Goal: Task Accomplishment & Management: Complete application form

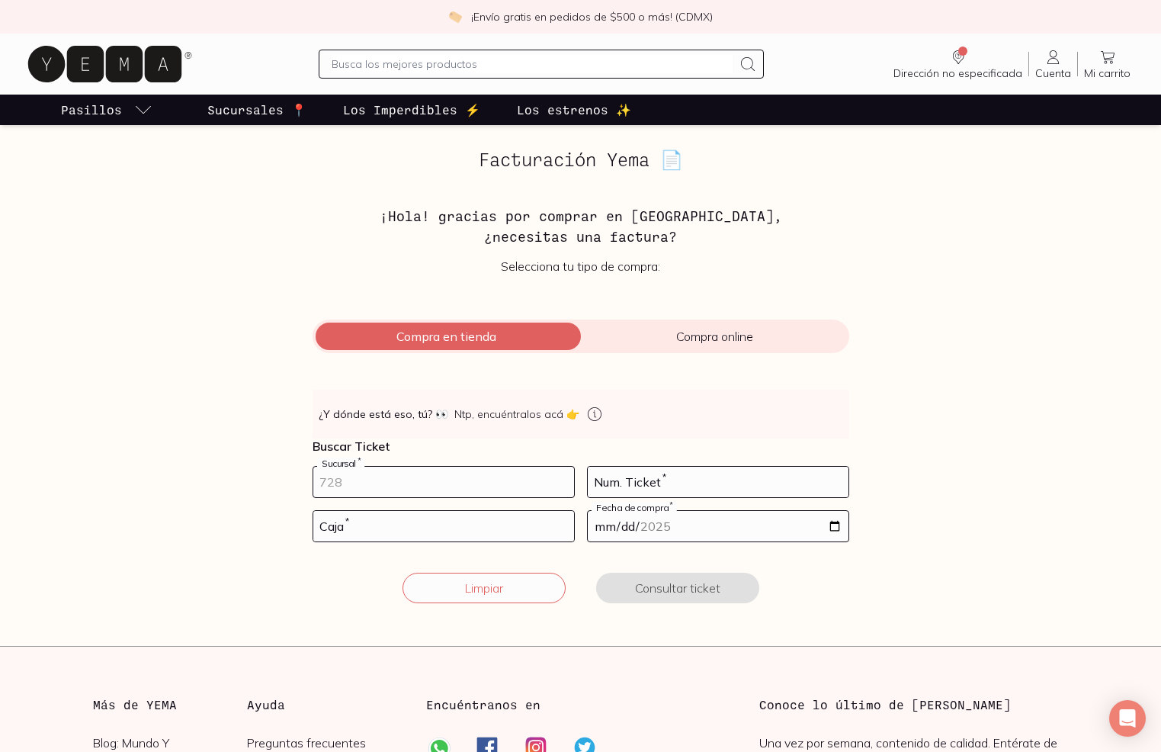
click at [418, 483] on input "number" at bounding box center [443, 482] width 261 height 30
type input "10002"
click at [602, 485] on input "number" at bounding box center [718, 482] width 261 height 30
type input "104"
click at [406, 525] on input "number" at bounding box center [443, 526] width 261 height 30
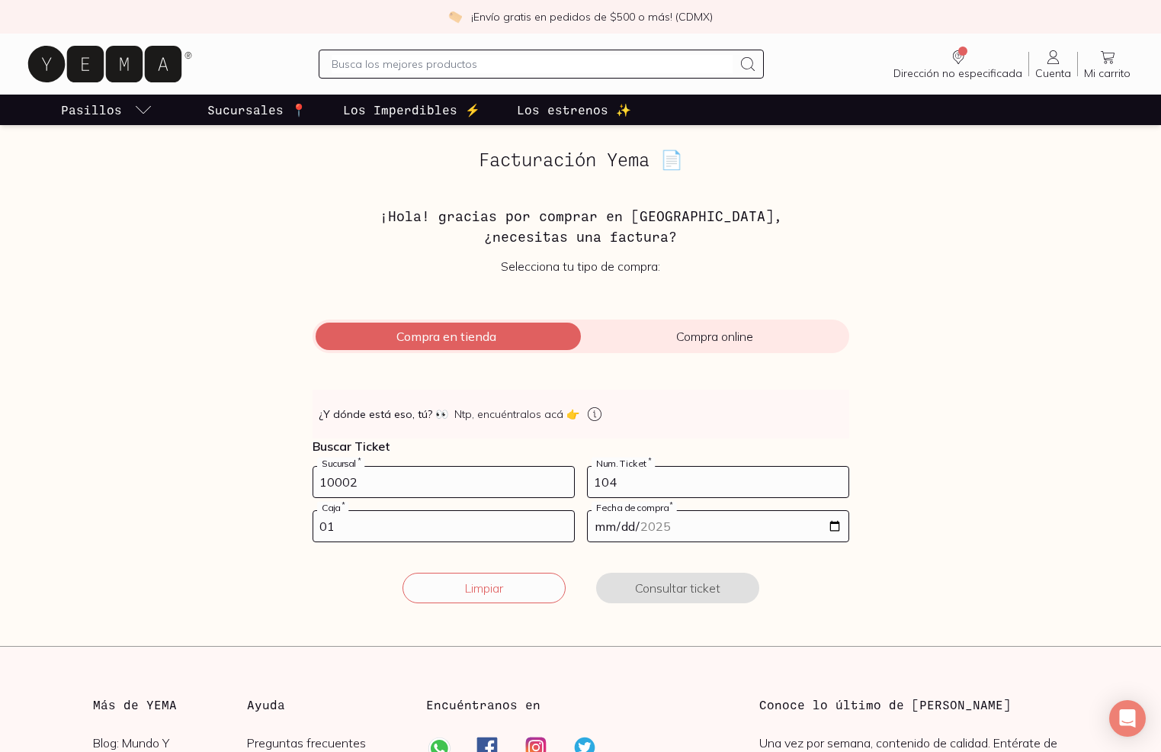
type input "01"
click at [688, 522] on input "date" at bounding box center [718, 526] width 261 height 30
click at [674, 526] on input "date" at bounding box center [718, 526] width 261 height 30
type input "[DATE]"
click at [823, 560] on form "10002 Sucursal * 104 Num. Ticket * 01 Caja * [DATE] Fecha de compra * Limpiar C…" at bounding box center [581, 544] width 537 height 156
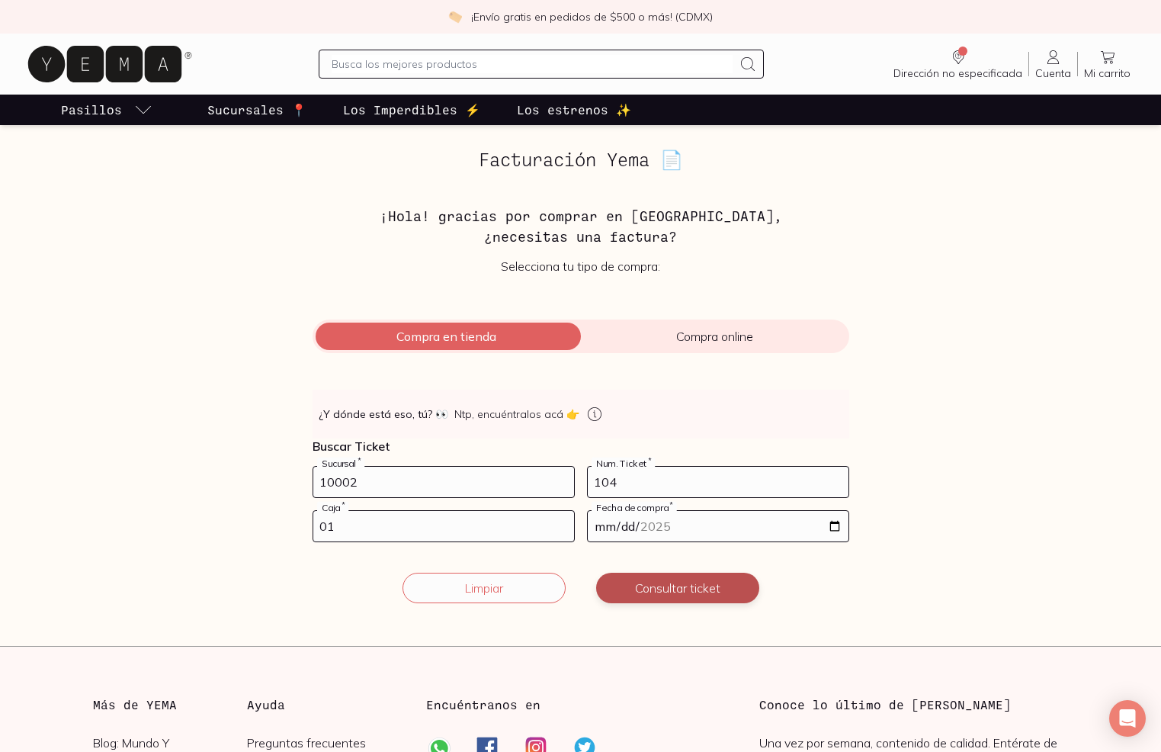
click at [675, 594] on button "Consultar ticket" at bounding box center [677, 588] width 163 height 30
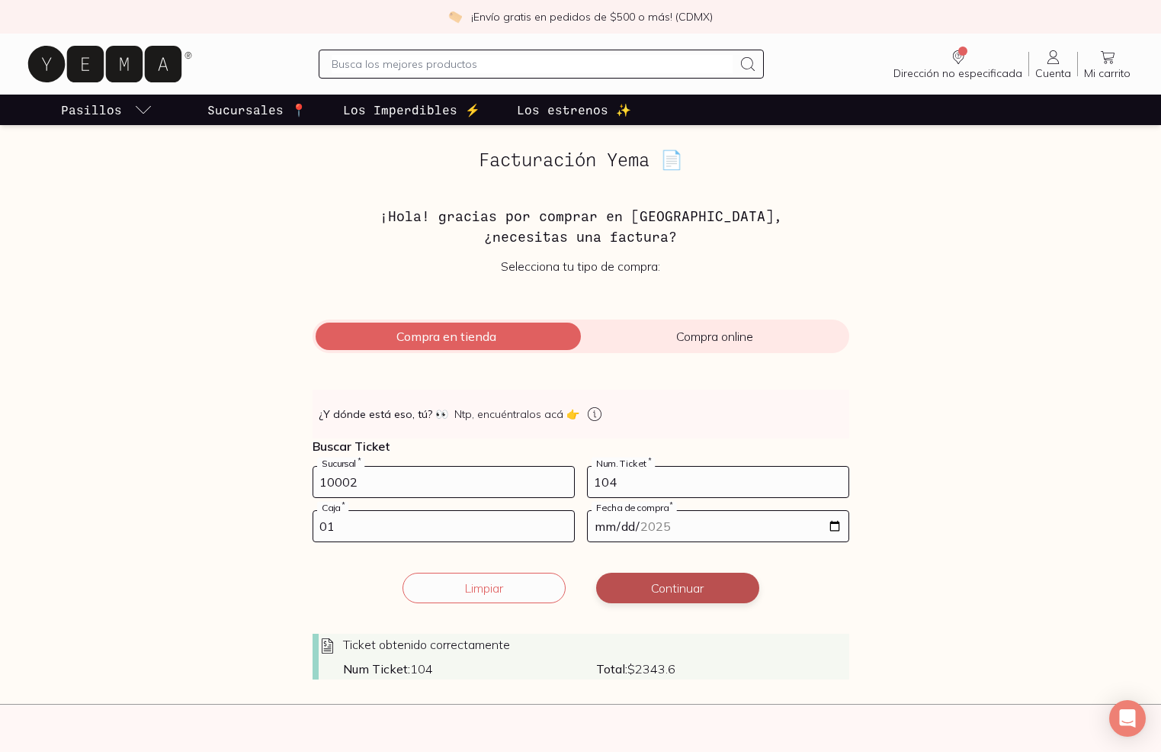
click at [714, 587] on button "Continuar" at bounding box center [677, 588] width 163 height 30
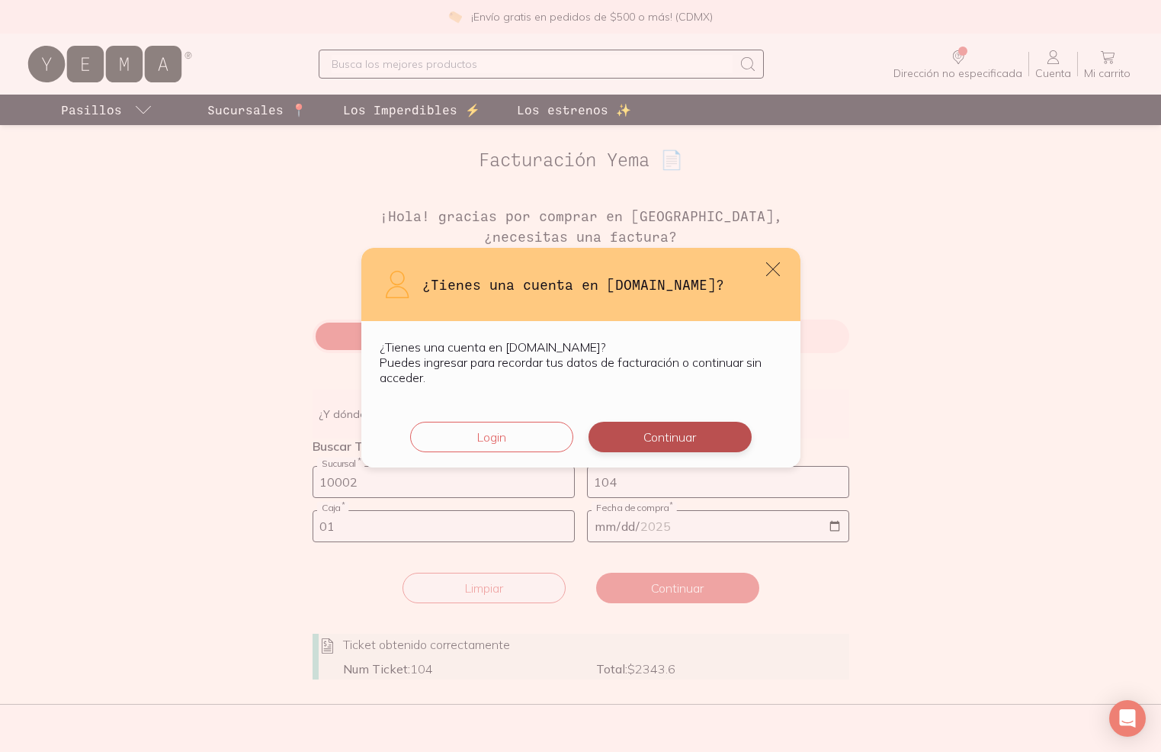
click at [668, 432] on button "Continuar" at bounding box center [670, 437] width 163 height 30
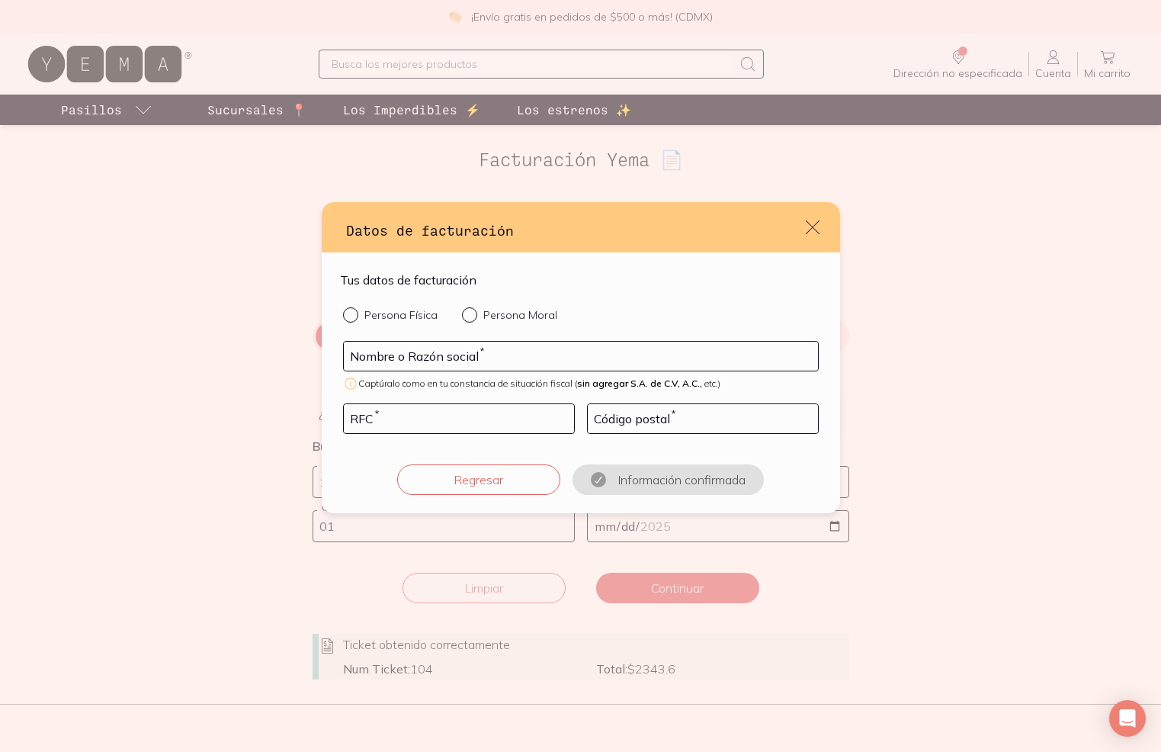
click at [353, 314] on input "Persona Física" at bounding box center [349, 313] width 12 height 12
radio input "true"
drag, startPoint x: 532, startPoint y: 359, endPoint x: 342, endPoint y: 351, distance: 190.0
type input "[PERSON_NAME]"
type input "VAML680128S10"
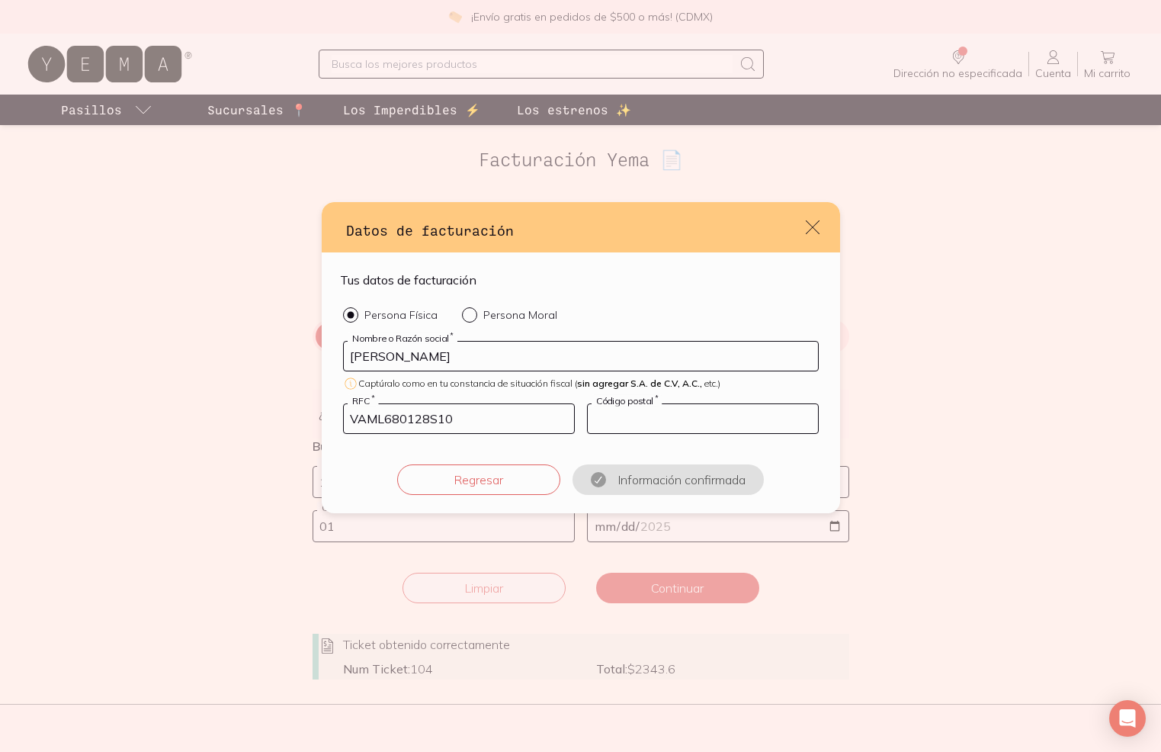
click at [611, 412] on input "default" at bounding box center [703, 418] width 230 height 29
type input "04100"
click at [658, 481] on button "Confirmar información" at bounding box center [668, 479] width 163 height 30
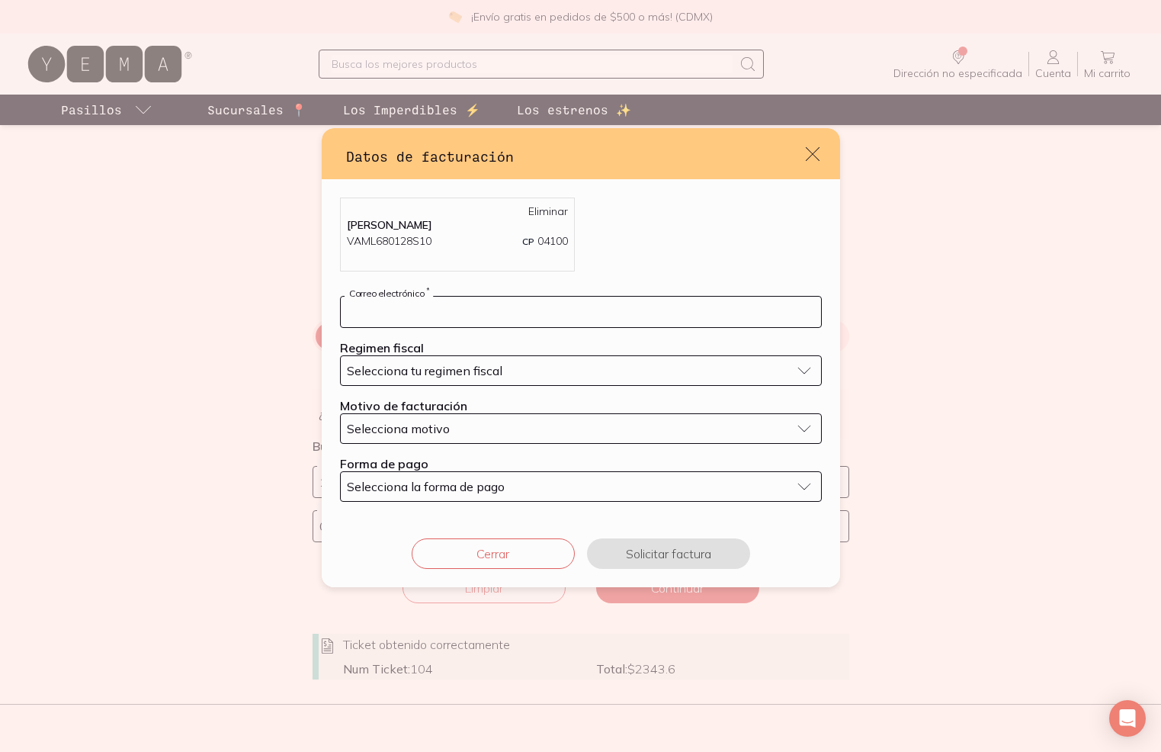
click at [464, 318] on input "default" at bounding box center [581, 312] width 480 height 30
drag, startPoint x: 444, startPoint y: 309, endPoint x: 457, endPoint y: 322, distance: 19.4
click at [444, 310] on input "[EMAIL_ADDRESS][DOMAIN_NAME]" at bounding box center [581, 312] width 480 height 30
type input "[EMAIL_ADDRESS][DOMAIN_NAME]"
click at [483, 366] on span "Selecciona tu regimen fiscal" at bounding box center [425, 370] width 156 height 15
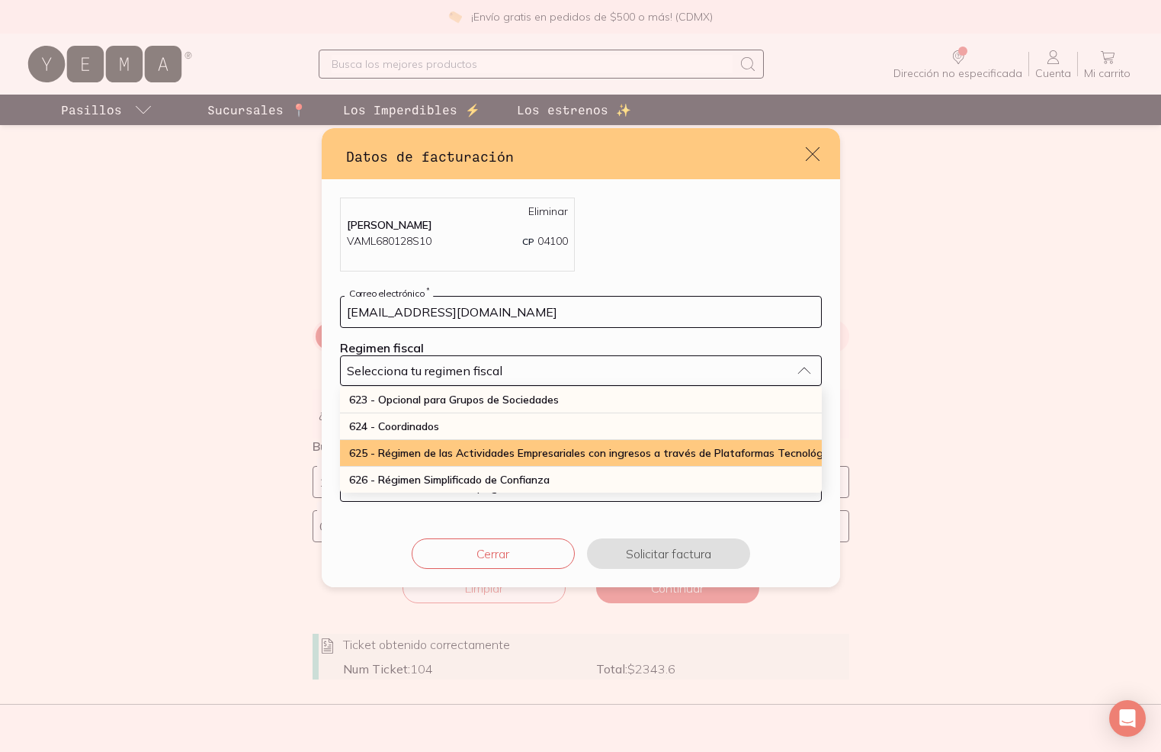
scroll to position [399, 0]
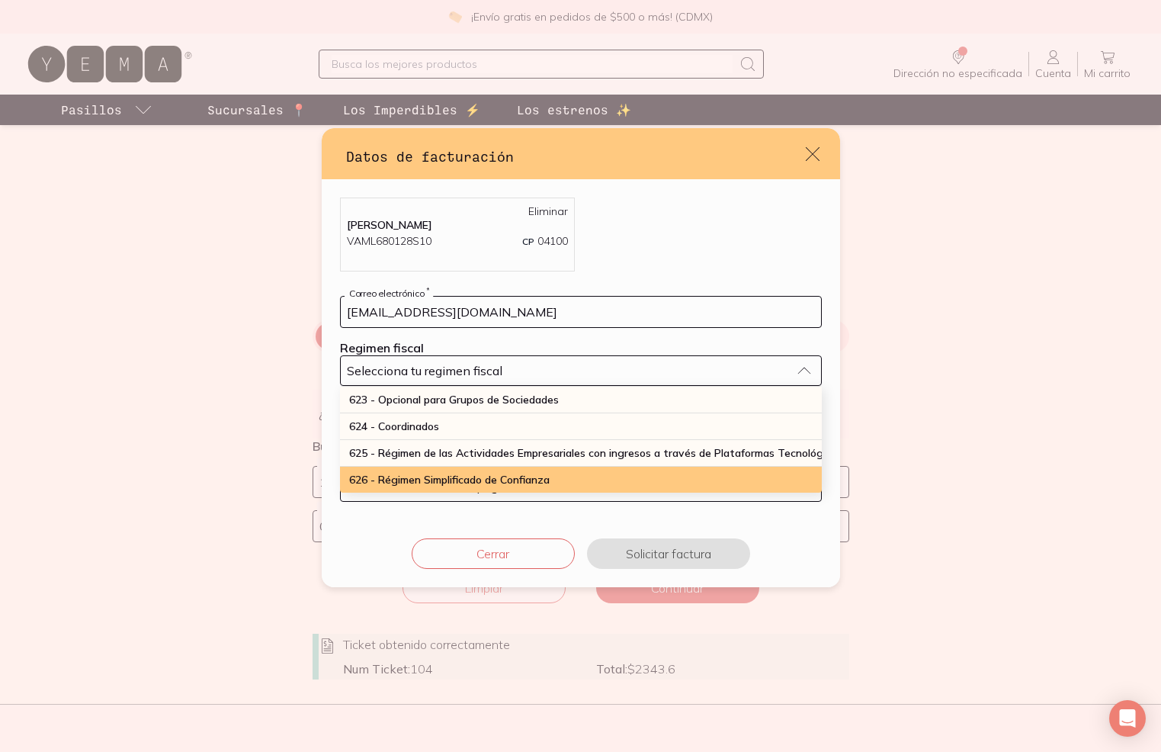
click at [433, 476] on span "626 - Régimen Simplificado de Confianza" at bounding box center [449, 480] width 201 height 14
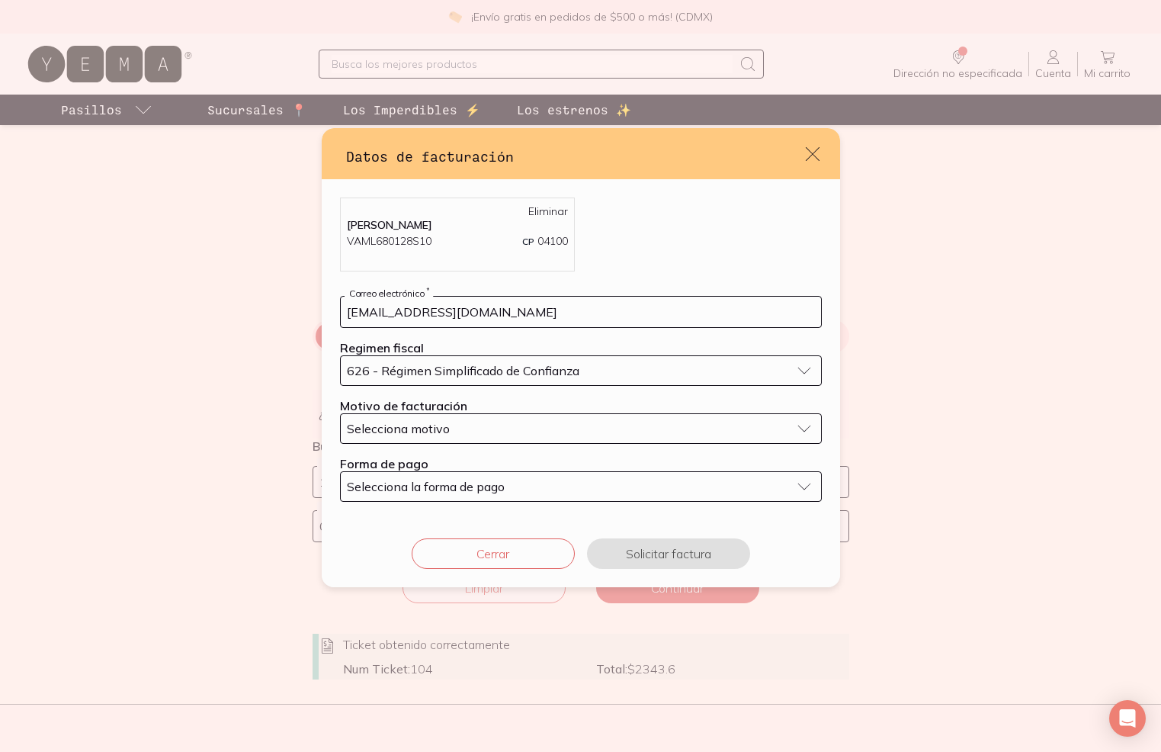
click at [470, 430] on div "Selecciona motivo" at bounding box center [569, 428] width 444 height 15
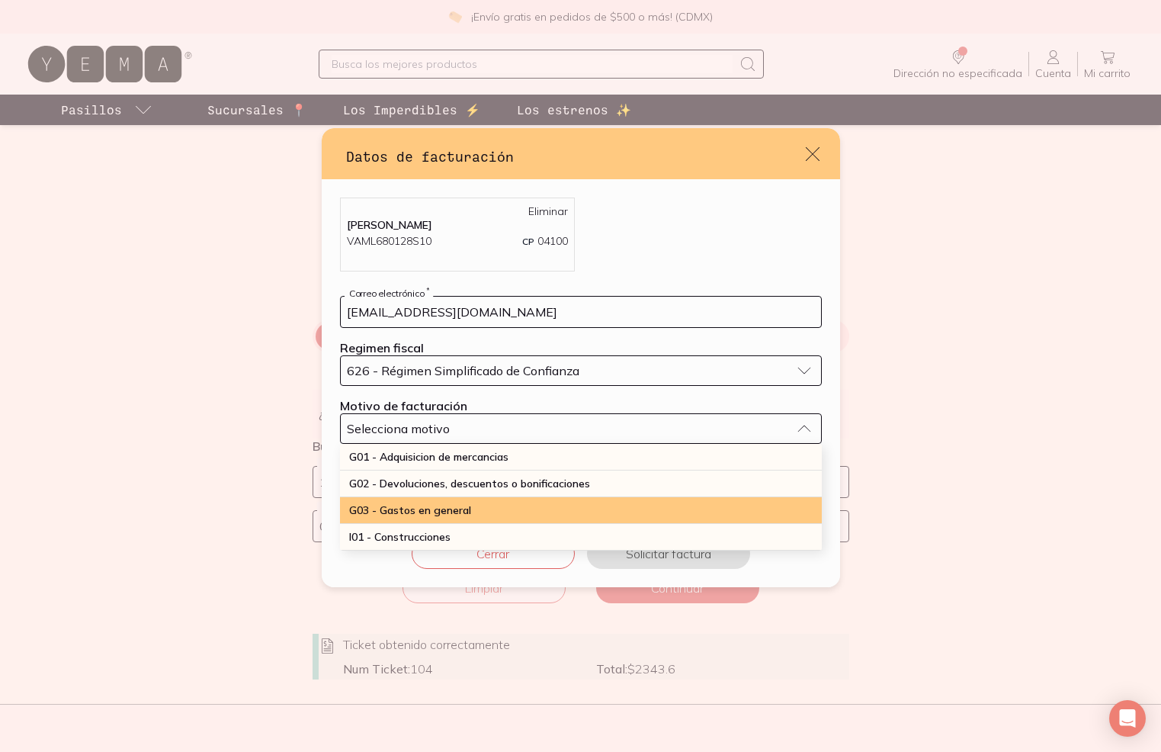
click at [467, 507] on span "G03 - Gastos en general" at bounding box center [410, 510] width 122 height 14
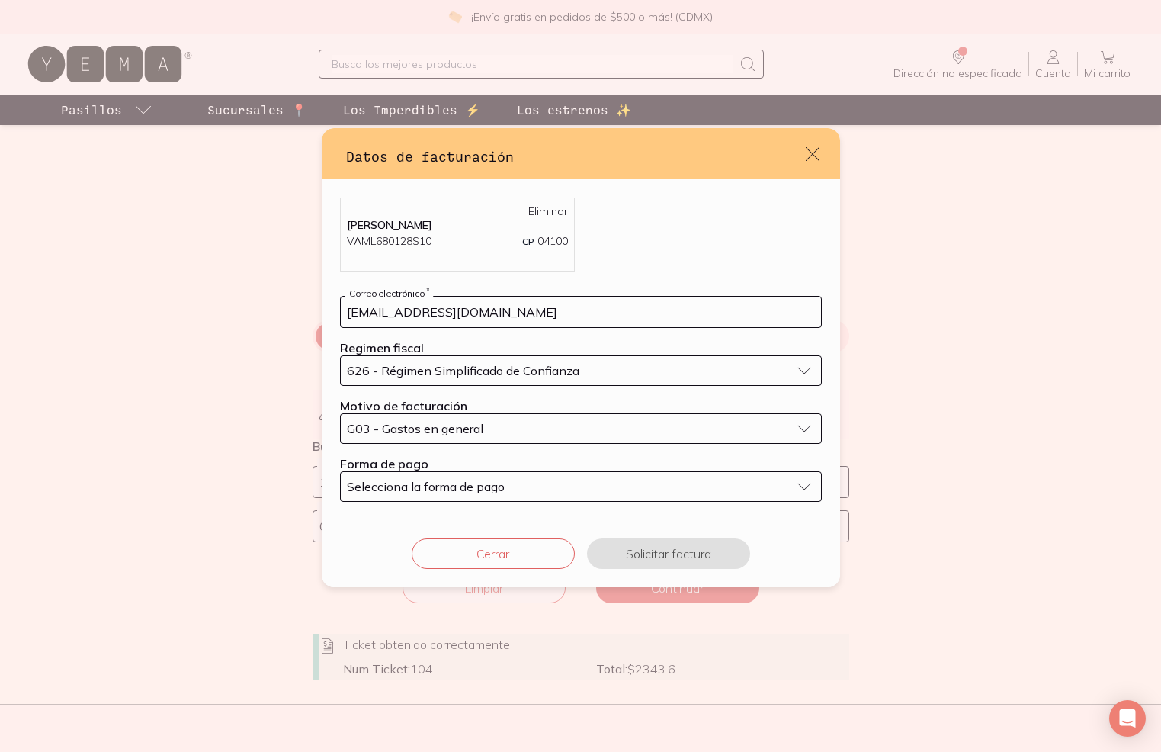
click at [399, 484] on span "Selecciona la forma de pago" at bounding box center [426, 486] width 158 height 15
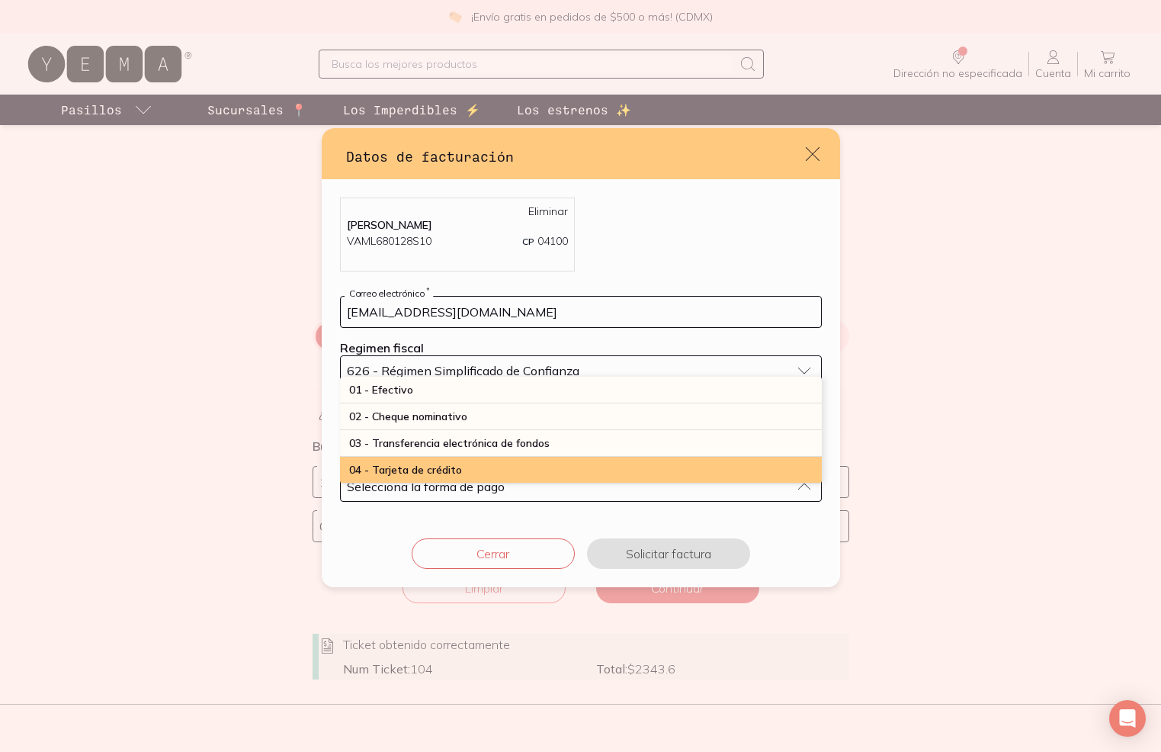
click at [427, 470] on span "04 - Tarjeta de crédito" at bounding box center [405, 470] width 113 height 14
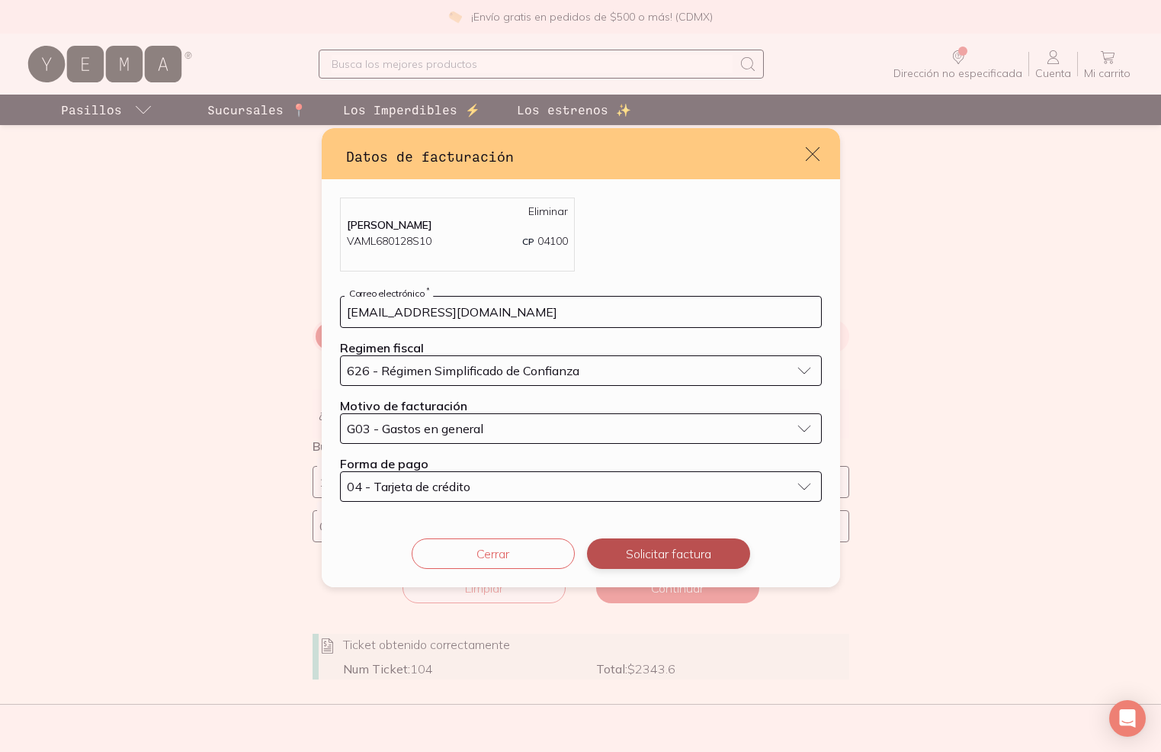
click at [665, 557] on button "Solicitar factura" at bounding box center [668, 553] width 163 height 30
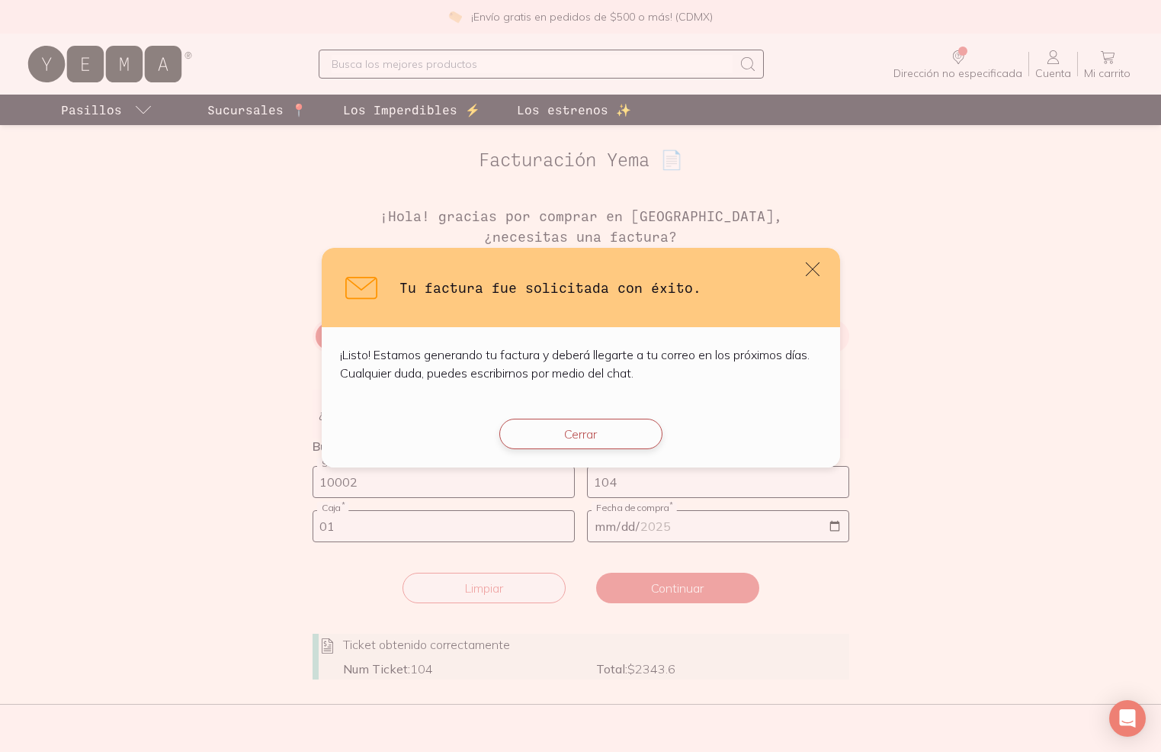
click at [582, 444] on button "Cerrar" at bounding box center [580, 434] width 163 height 30
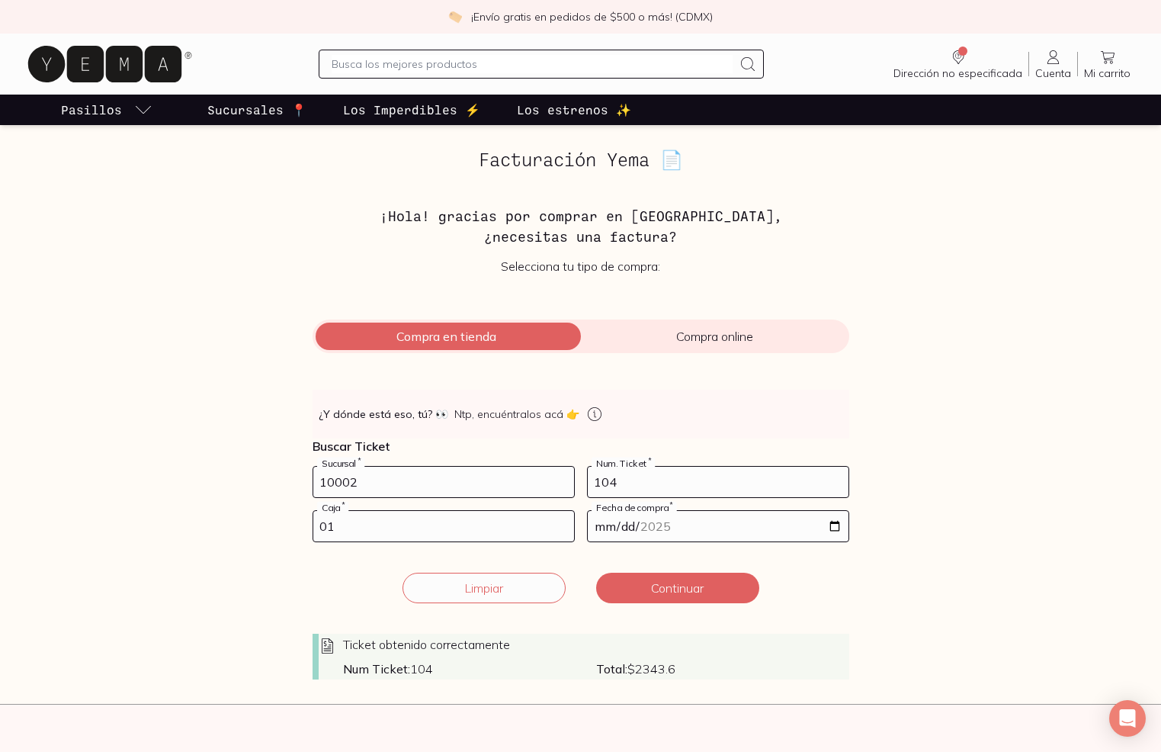
click at [623, 486] on input "104" at bounding box center [718, 482] width 261 height 30
type input "105"
click at [489, 585] on button "Limpiar" at bounding box center [484, 588] width 163 height 30
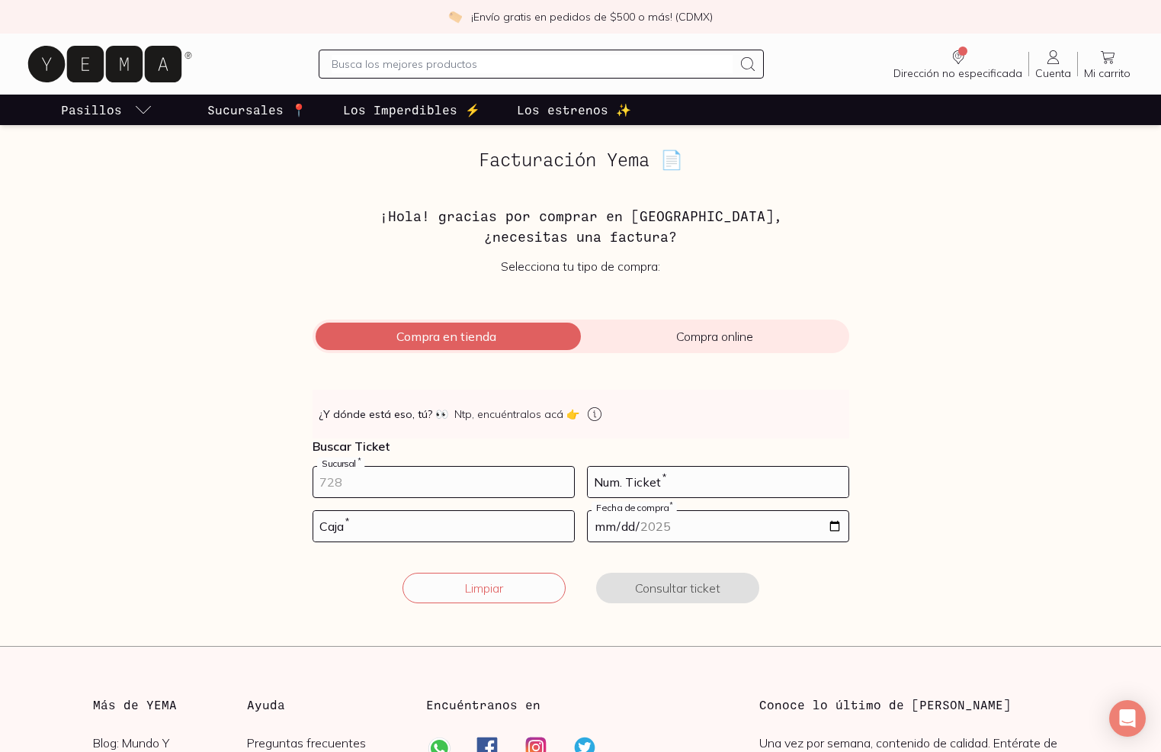
click at [404, 481] on input "number" at bounding box center [443, 482] width 261 height 30
type input "10002"
click at [640, 485] on input "number" at bounding box center [718, 482] width 261 height 30
type input "105"
click at [416, 522] on input "number" at bounding box center [443, 526] width 261 height 30
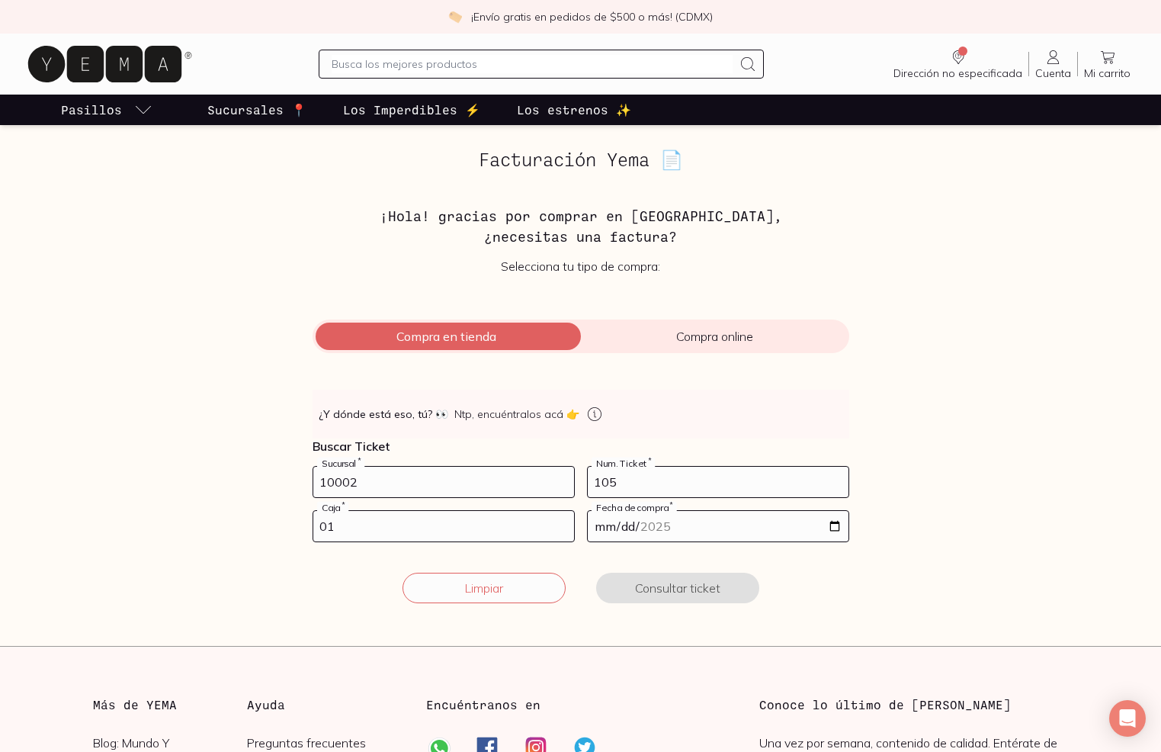
type input "01"
click at [660, 518] on input "date" at bounding box center [718, 526] width 261 height 30
type input "[DATE]"
click at [819, 566] on form "10002 Sucursal * 105 Num. Ticket * 01 Caja * [DATE] Fecha de compra * Limpiar C…" at bounding box center [581, 544] width 537 height 156
click at [653, 585] on button "Consultar ticket" at bounding box center [677, 588] width 163 height 30
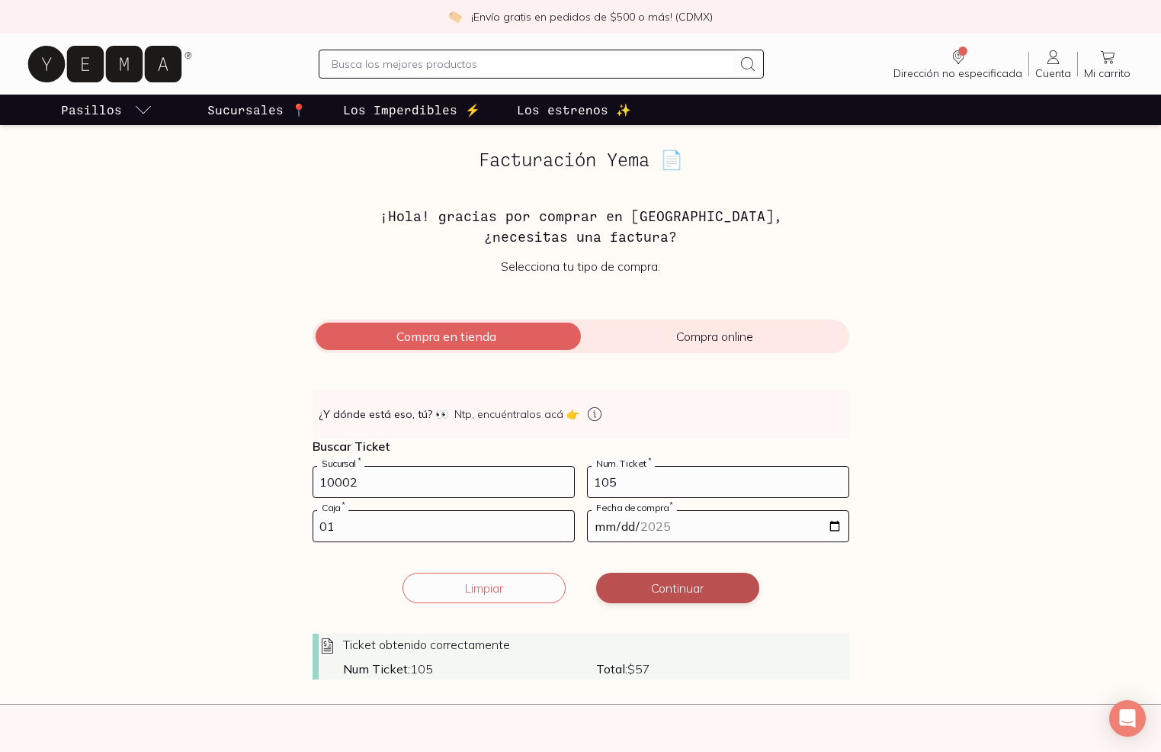
click at [656, 584] on button "Continuar" at bounding box center [677, 588] width 163 height 30
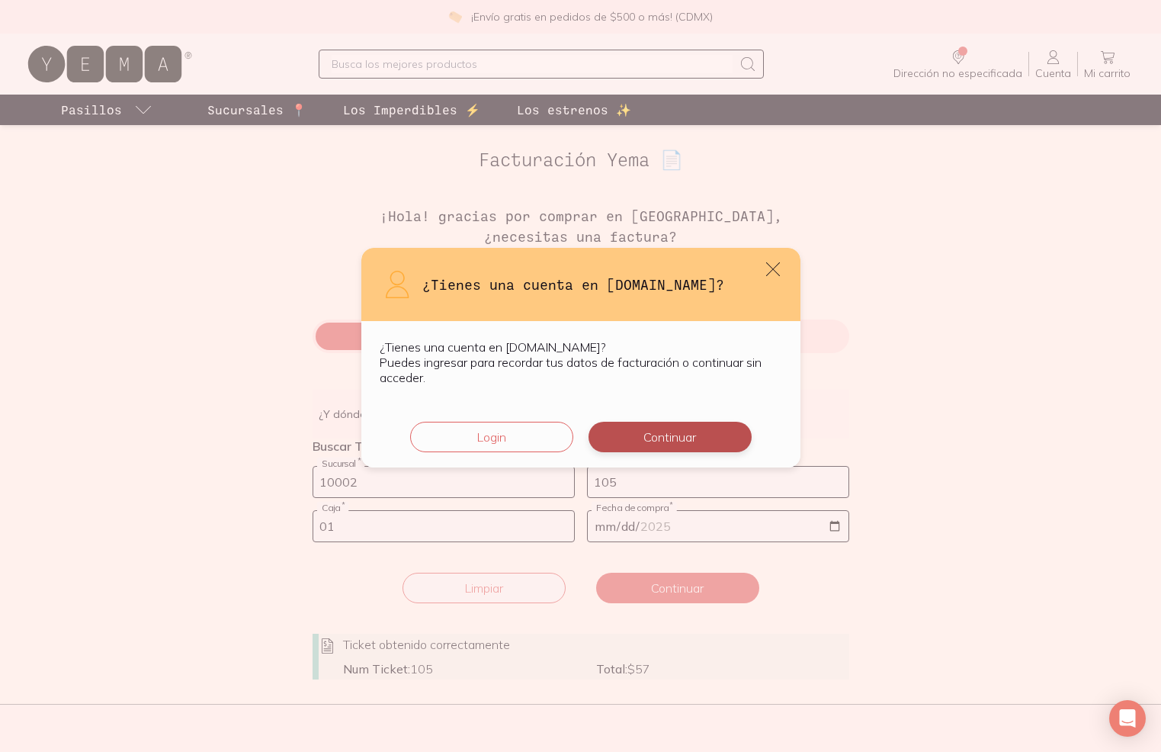
click at [667, 447] on button "Continuar" at bounding box center [670, 437] width 163 height 30
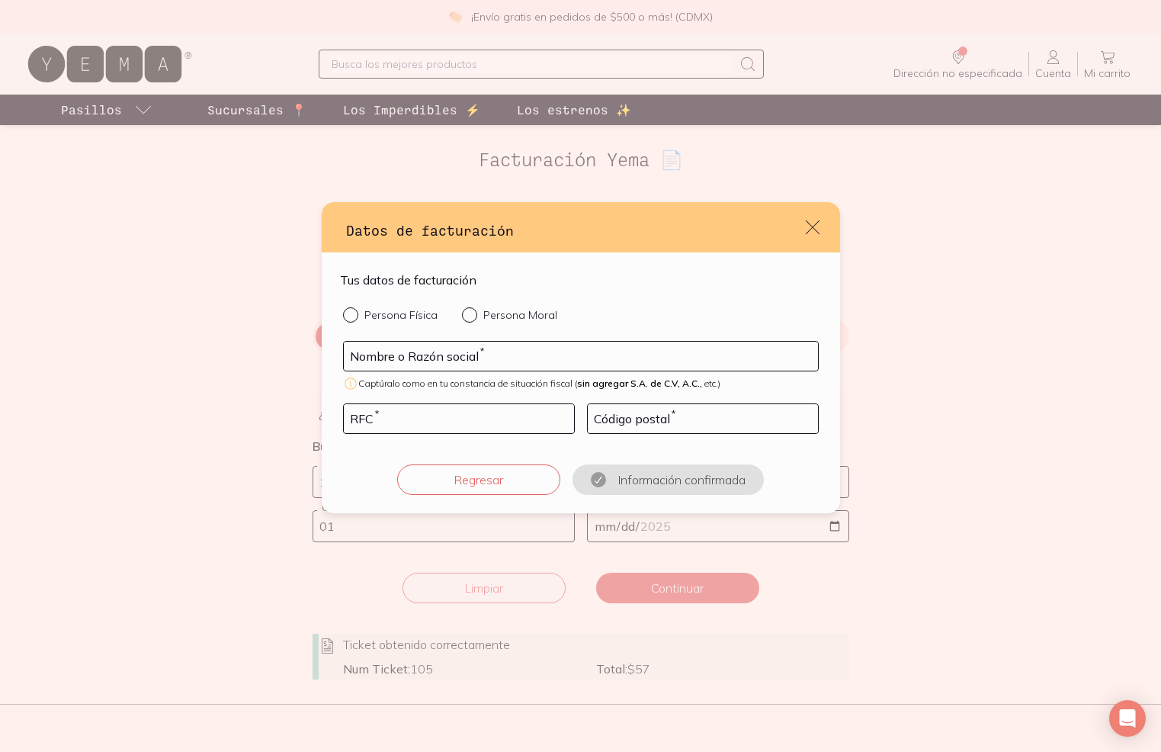
drag, startPoint x: 381, startPoint y: 310, endPoint x: 394, endPoint y: 316, distance: 14.3
click at [383, 311] on p "Persona Física" at bounding box center [400, 315] width 73 height 14
click at [355, 311] on input "Persona Física" at bounding box center [349, 313] width 12 height 12
radio input "true"
type input "[PERSON_NAME]"
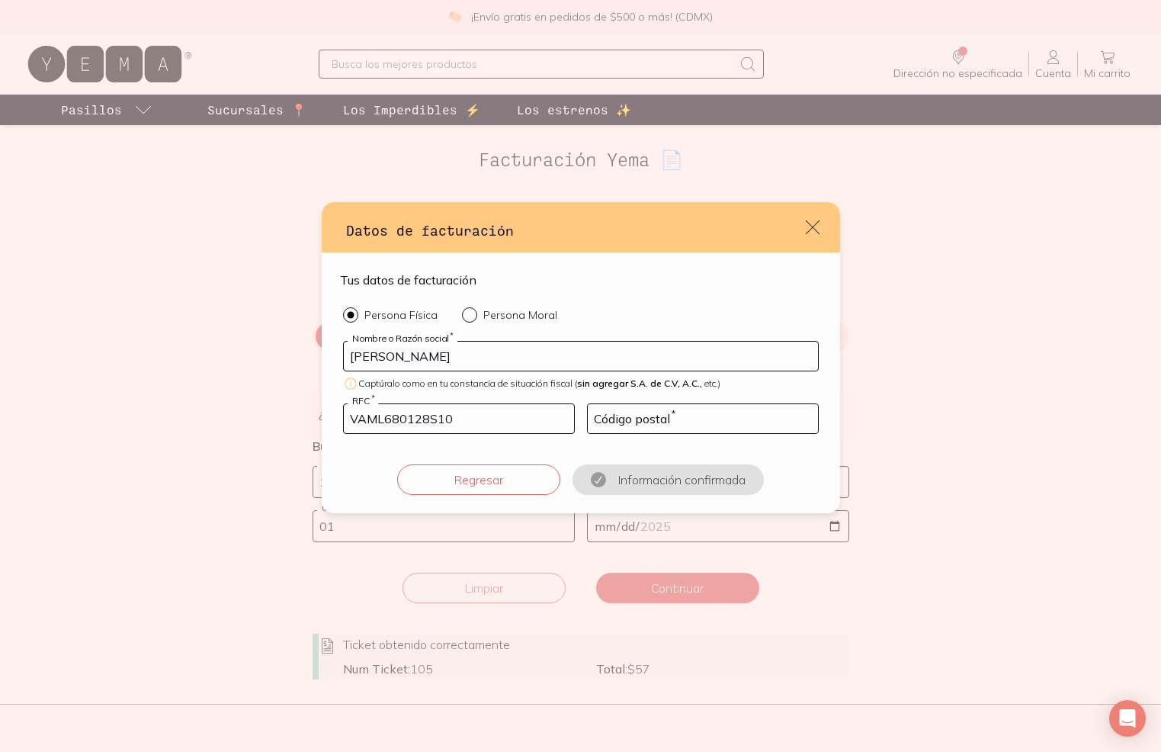
type input "VAML680128S10"
click at [622, 419] on input "default" at bounding box center [703, 418] width 230 height 29
type input "04100"
click at [636, 478] on button "Confirmar información" at bounding box center [668, 479] width 163 height 30
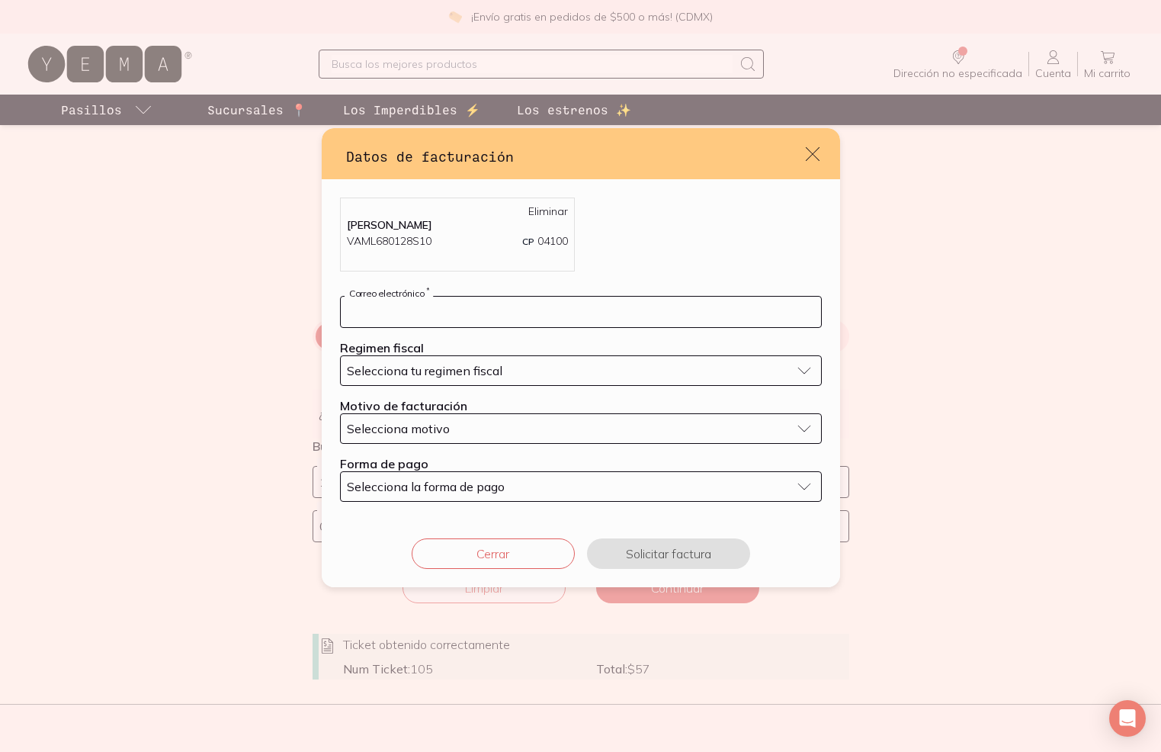
click at [383, 316] on input "default" at bounding box center [581, 312] width 480 height 30
type input "[EMAIL_ADDRESS][DOMAIN_NAME]"
click at [388, 367] on span "Selecciona tu regimen fiscal" at bounding box center [425, 370] width 156 height 15
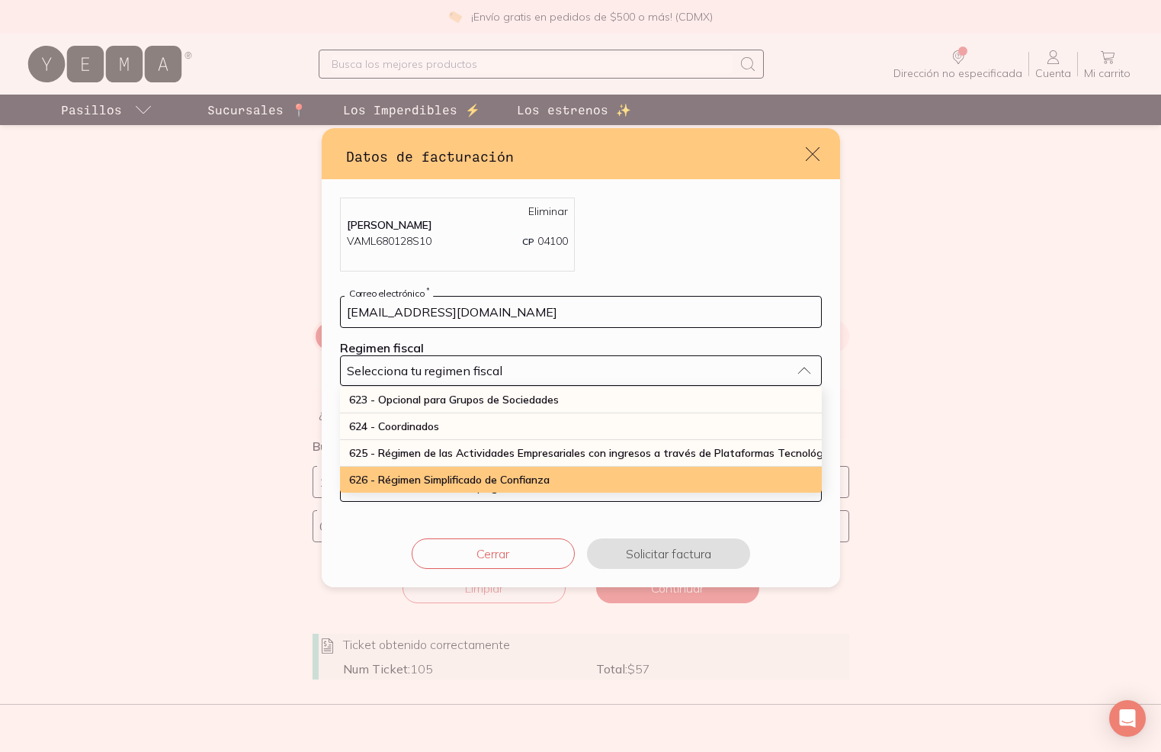
drag, startPoint x: 394, startPoint y: 477, endPoint x: 404, endPoint y: 479, distance: 10.0
click at [394, 477] on span "626 - Régimen Simplificado de Confianza" at bounding box center [449, 480] width 201 height 14
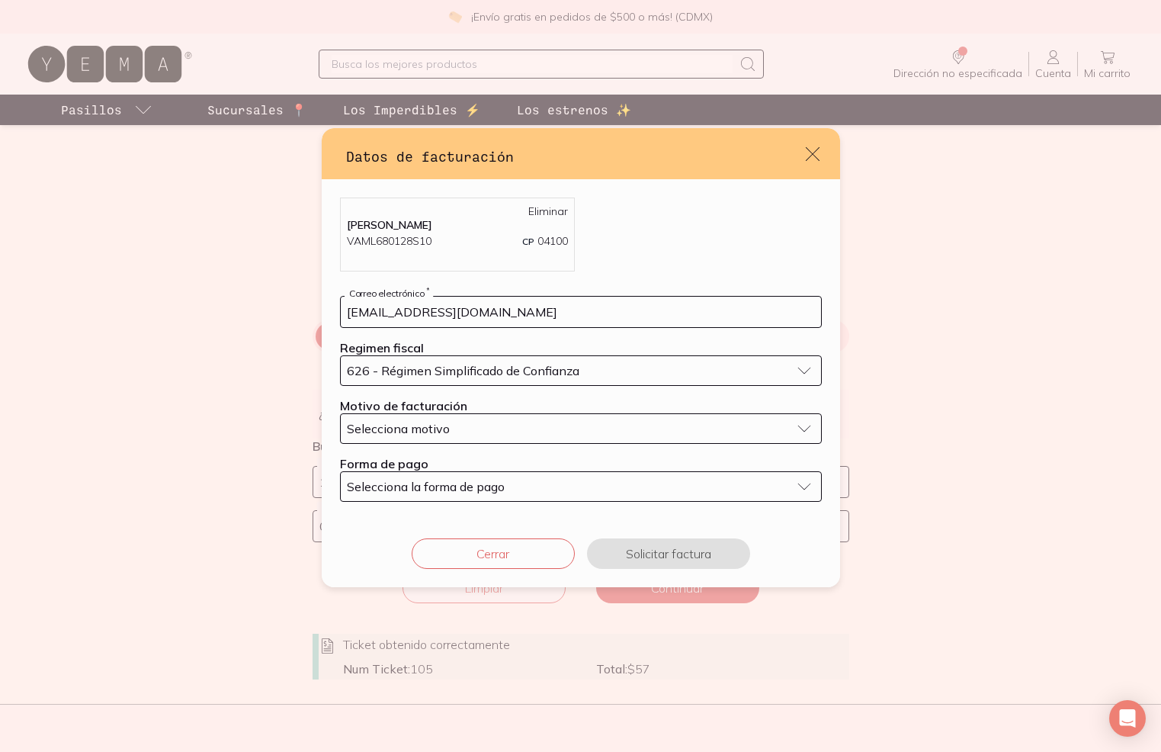
click at [422, 427] on span "Selecciona motivo" at bounding box center [398, 428] width 103 height 15
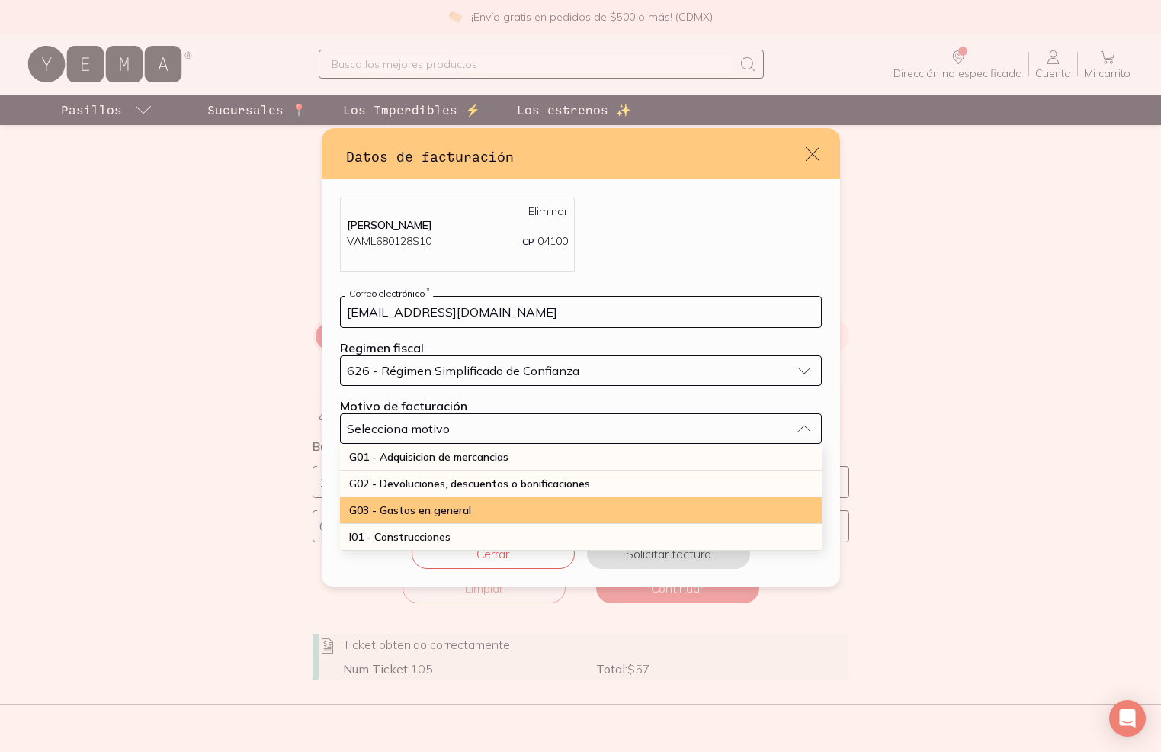
click at [406, 505] on span "G03 - Gastos en general" at bounding box center [410, 510] width 122 height 14
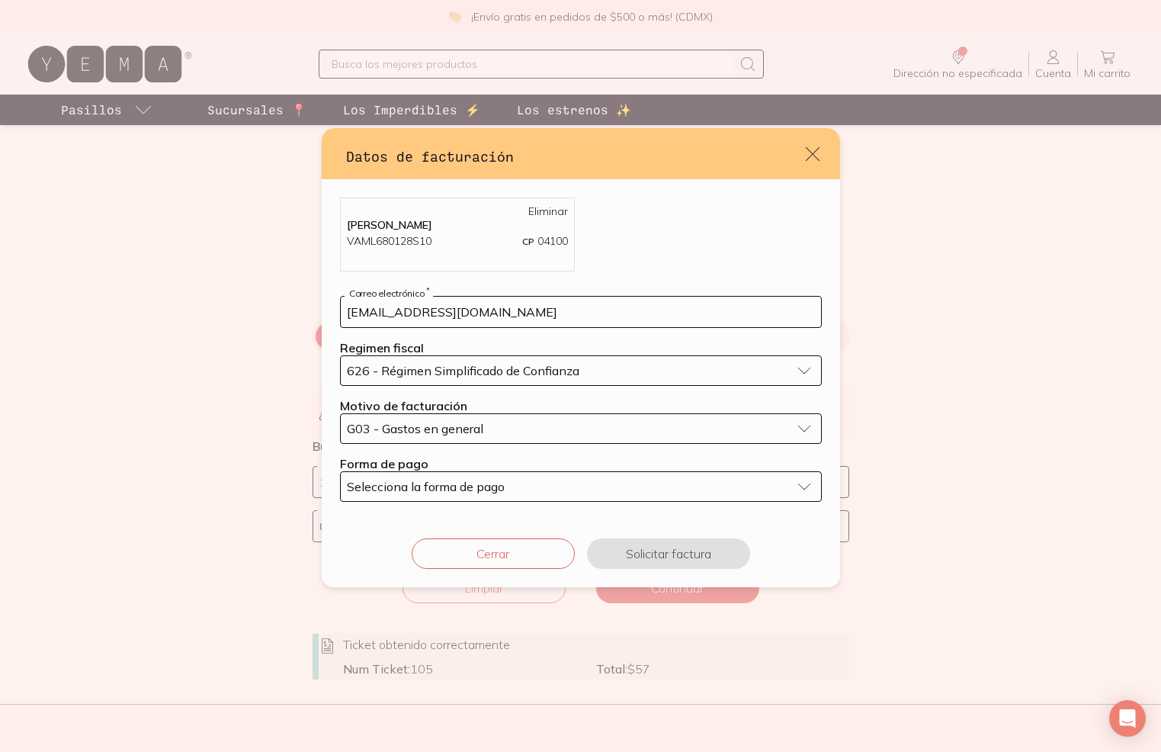
click at [409, 486] on span "Selecciona la forma de pago" at bounding box center [426, 486] width 158 height 15
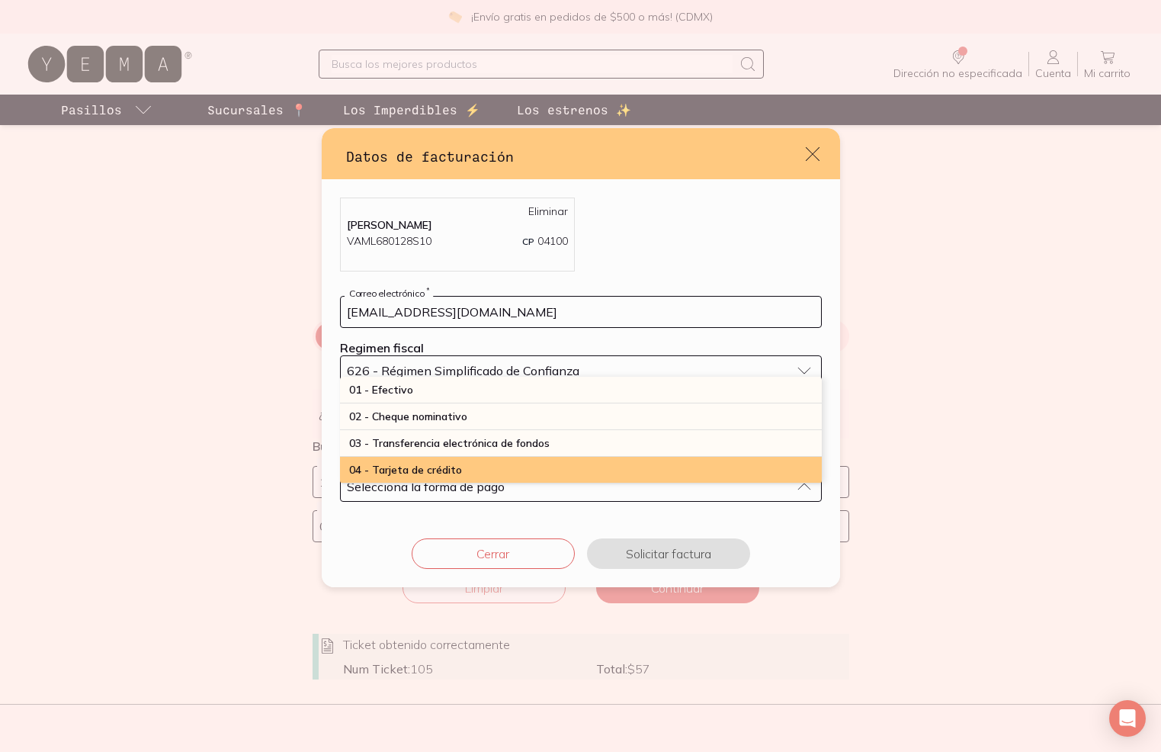
click at [448, 468] on span "04 - Tarjeta de crédito" at bounding box center [405, 470] width 113 height 14
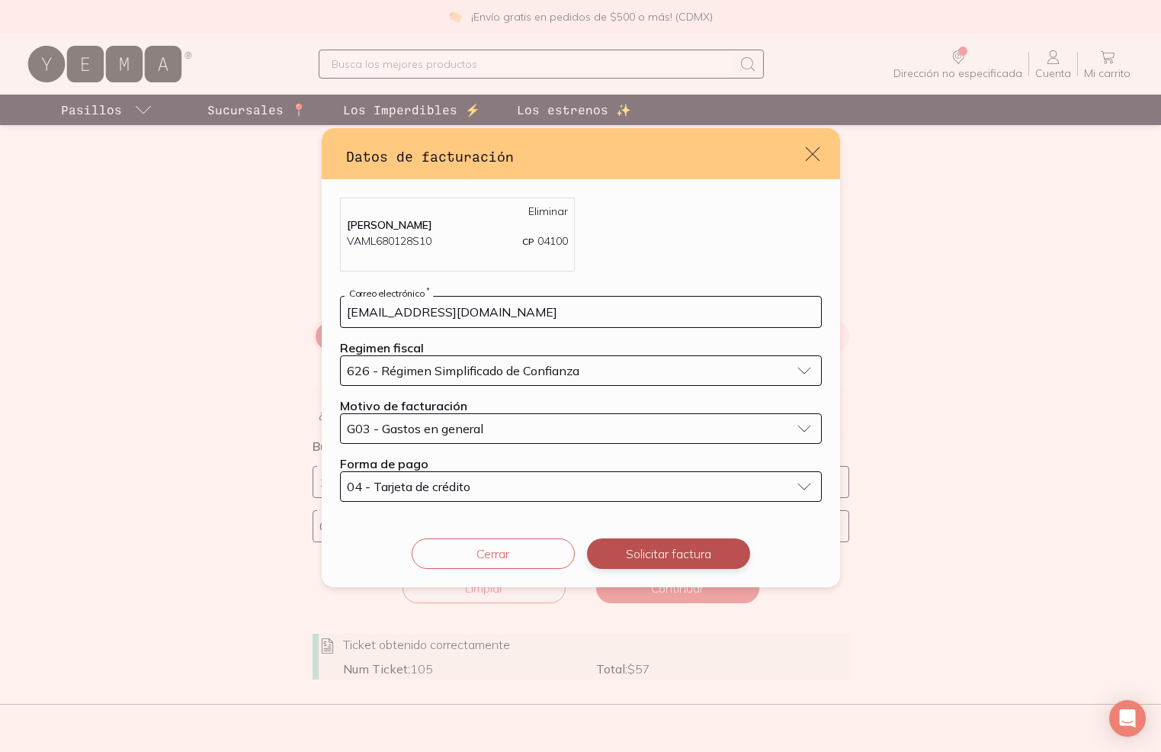
click at [679, 547] on button "Solicitar factura" at bounding box center [668, 553] width 163 height 30
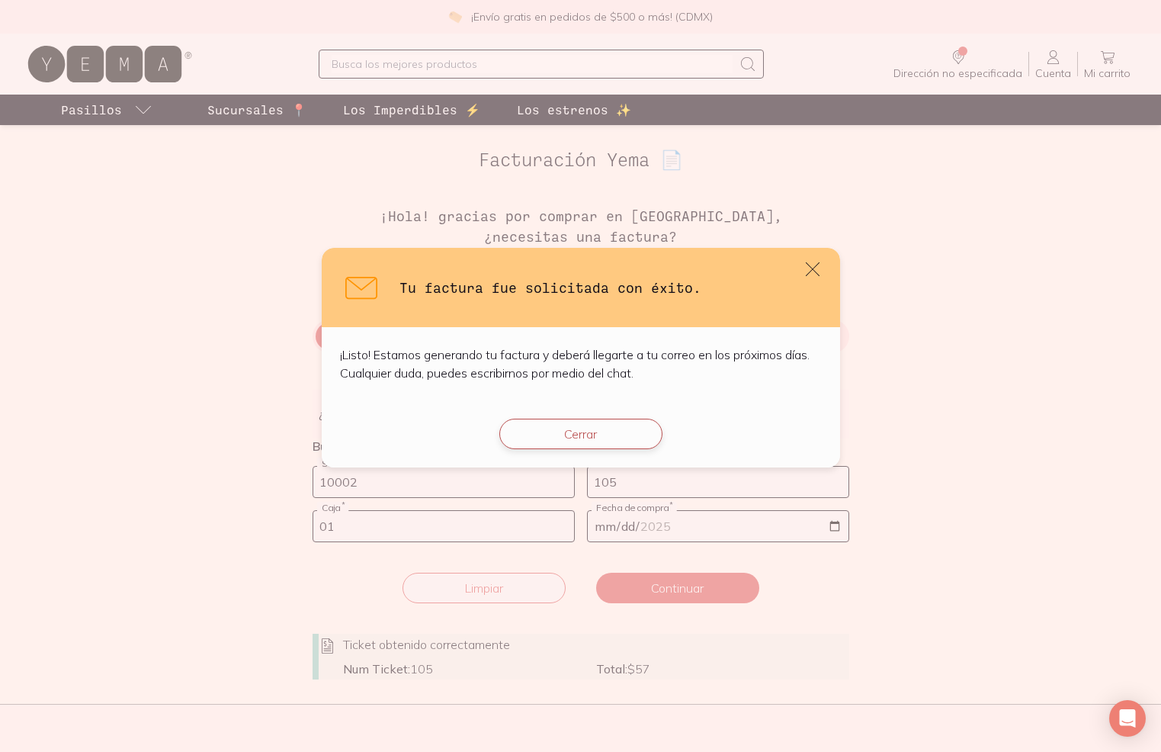
click at [588, 442] on button "Cerrar" at bounding box center [580, 434] width 163 height 30
